Goal: Navigation & Orientation: Find specific page/section

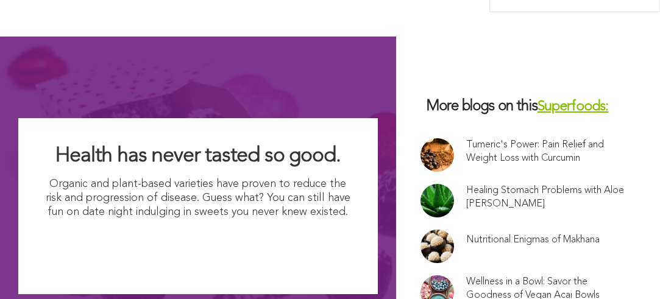
scroll to position [8278, 0]
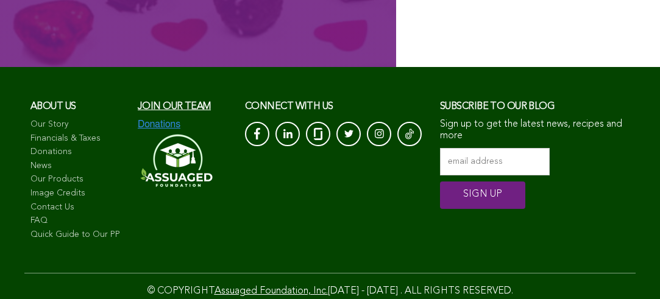
click at [78, 215] on link "FAQ" at bounding box center [77, 221] width 95 height 12
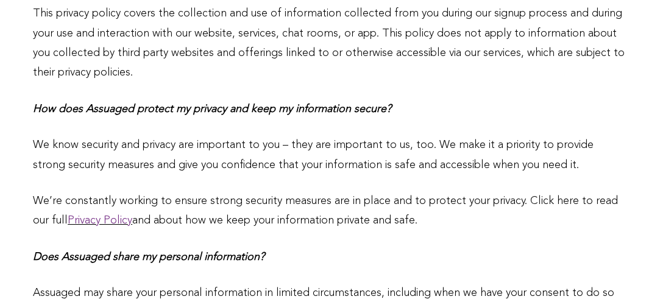
scroll to position [419, 0]
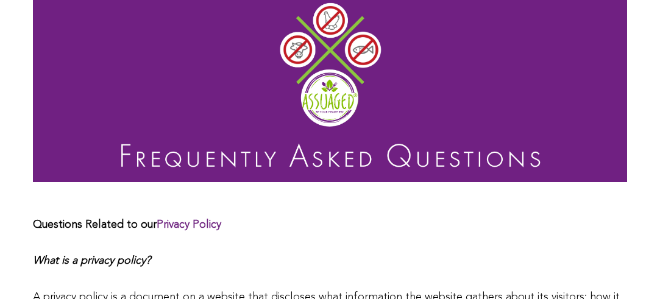
click at [186, 219] on link "Privacy Policy" at bounding box center [189, 224] width 65 height 11
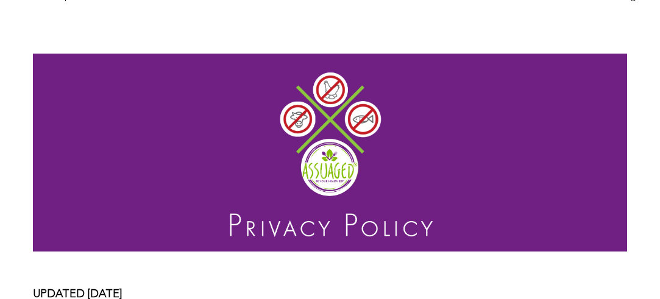
scroll to position [43, 0]
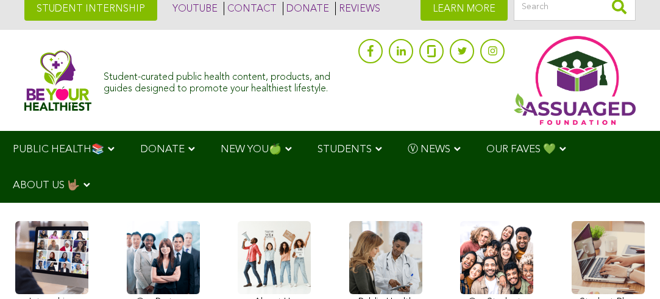
click at [52, 275] on link at bounding box center [51, 266] width 73 height 91
